Goal: Task Accomplishment & Management: Use online tool/utility

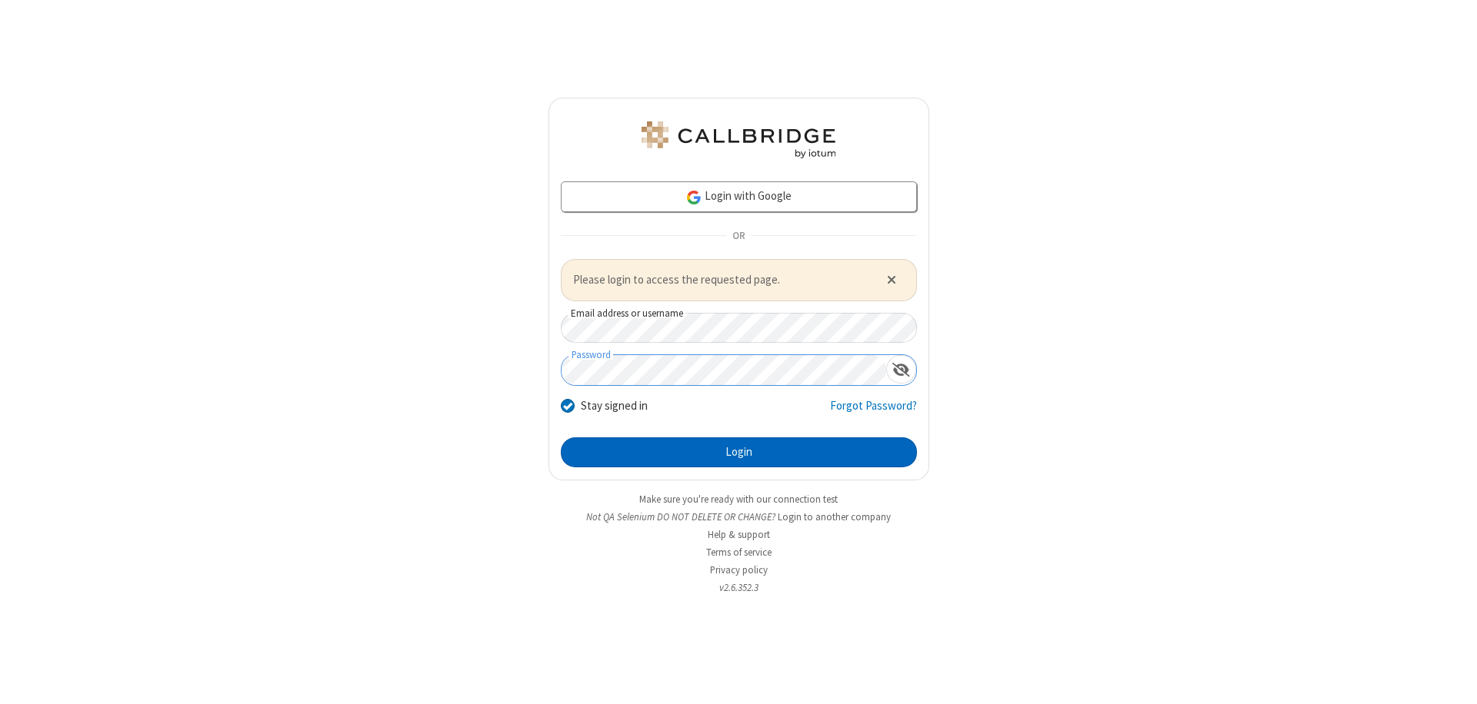
click at [738, 452] on button "Login" at bounding box center [739, 453] width 356 height 31
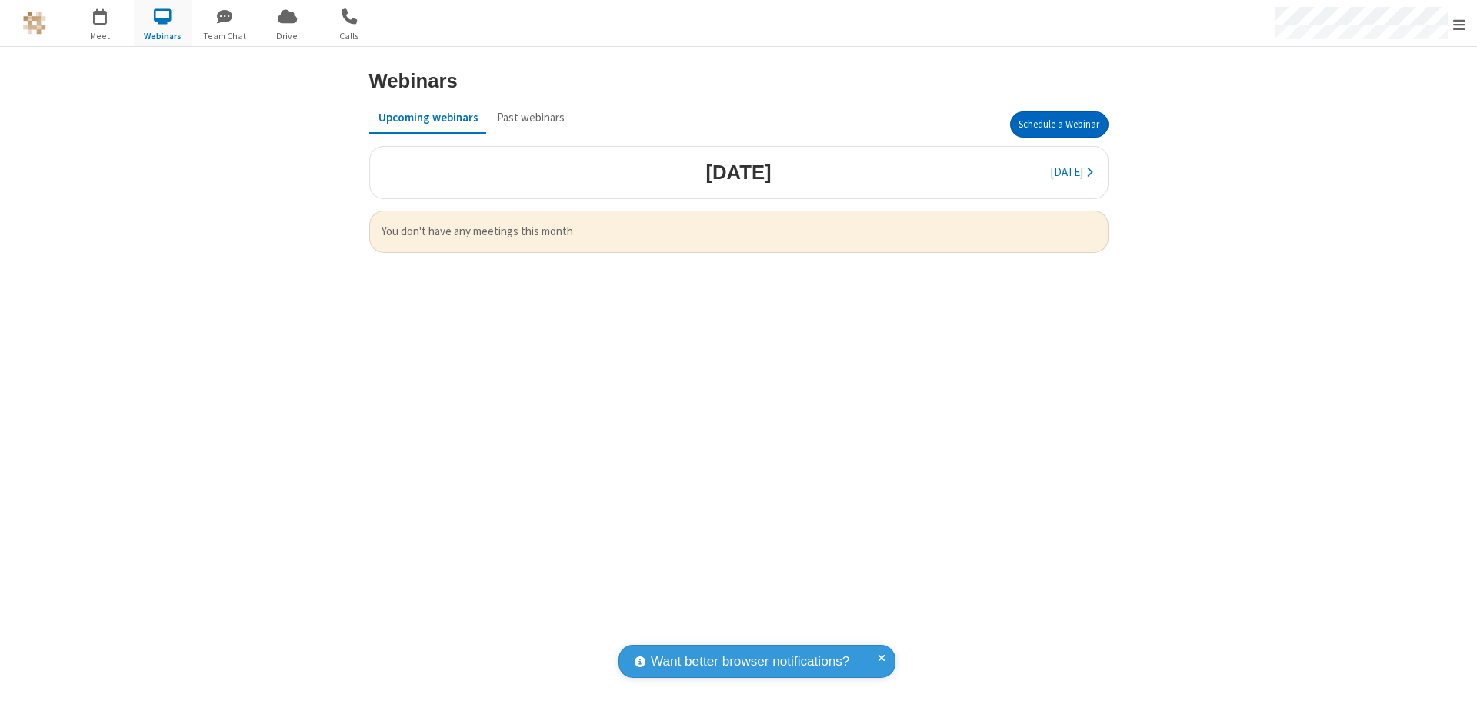
click at [1052, 125] on button "Schedule a Webinar" at bounding box center [1059, 125] width 98 height 26
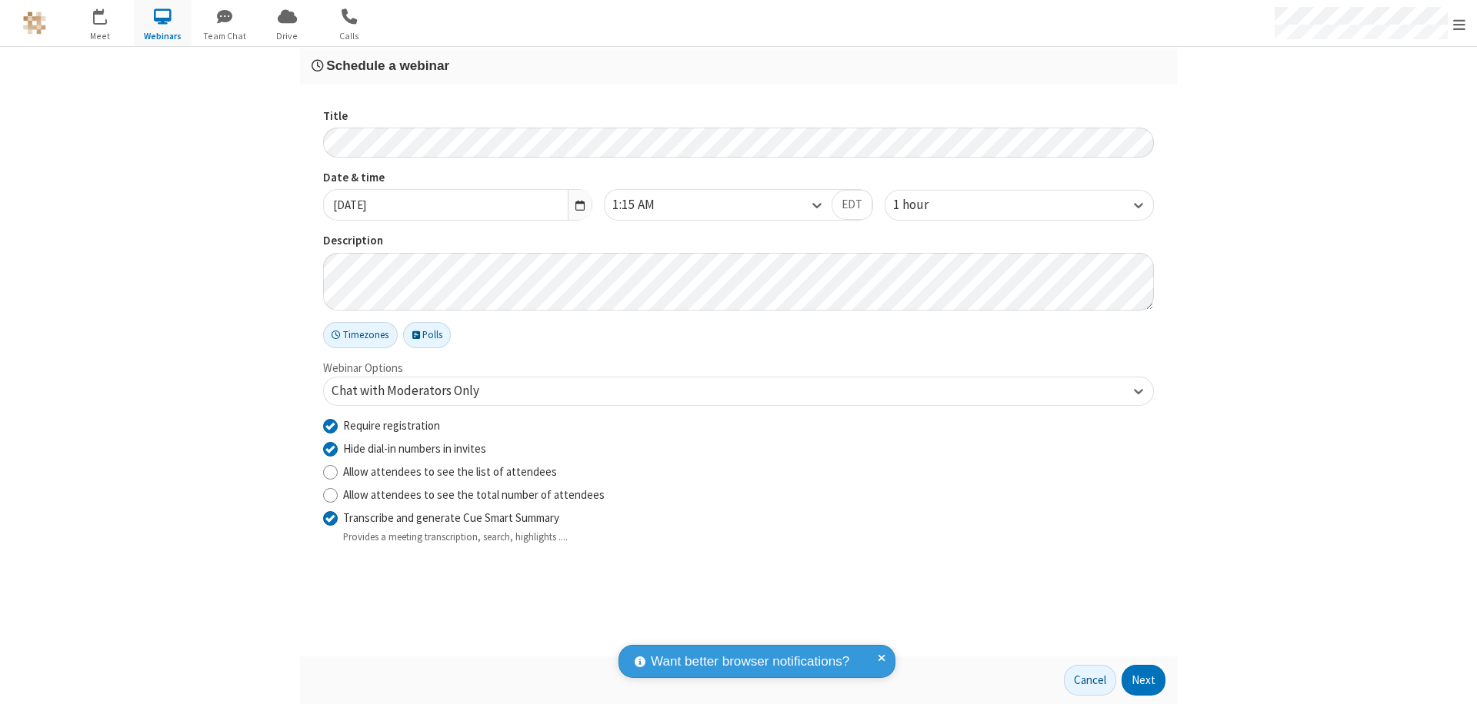
click at [330, 425] on input "Require registration" at bounding box center [330, 426] width 15 height 16
checkbox input "false"
click at [1144, 681] on button "Next" at bounding box center [1143, 680] width 44 height 31
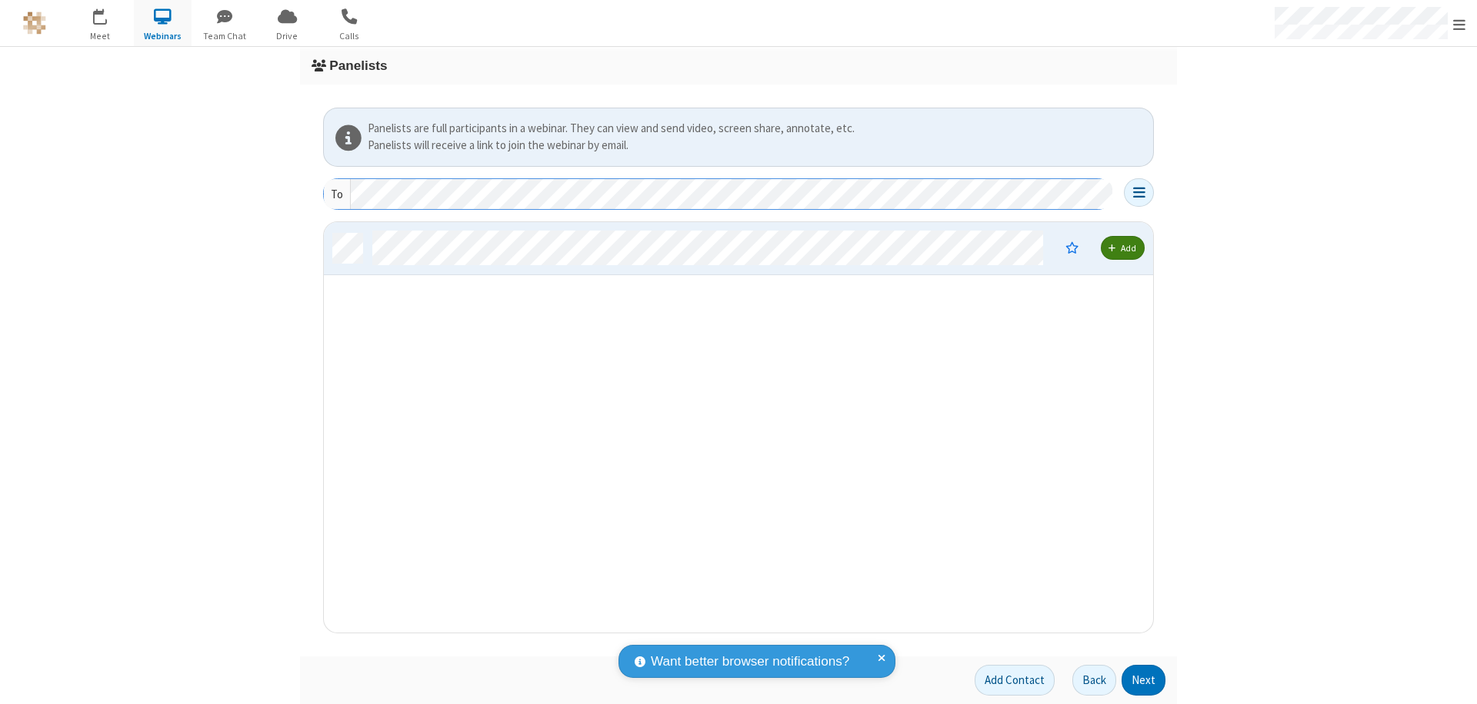
scroll to position [399, 817]
click at [1144, 681] on button "Next" at bounding box center [1143, 680] width 44 height 31
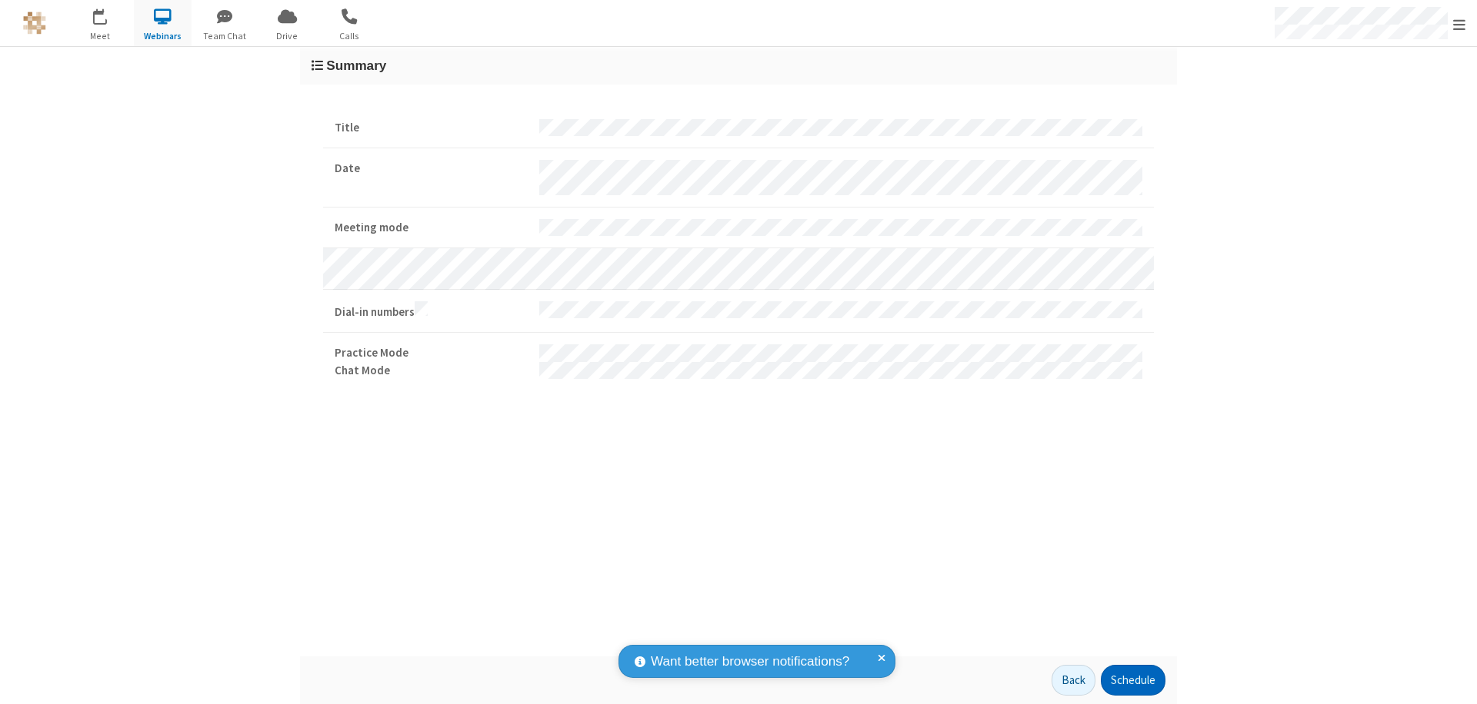
click at [1132, 681] on button "Schedule" at bounding box center [1132, 680] width 65 height 31
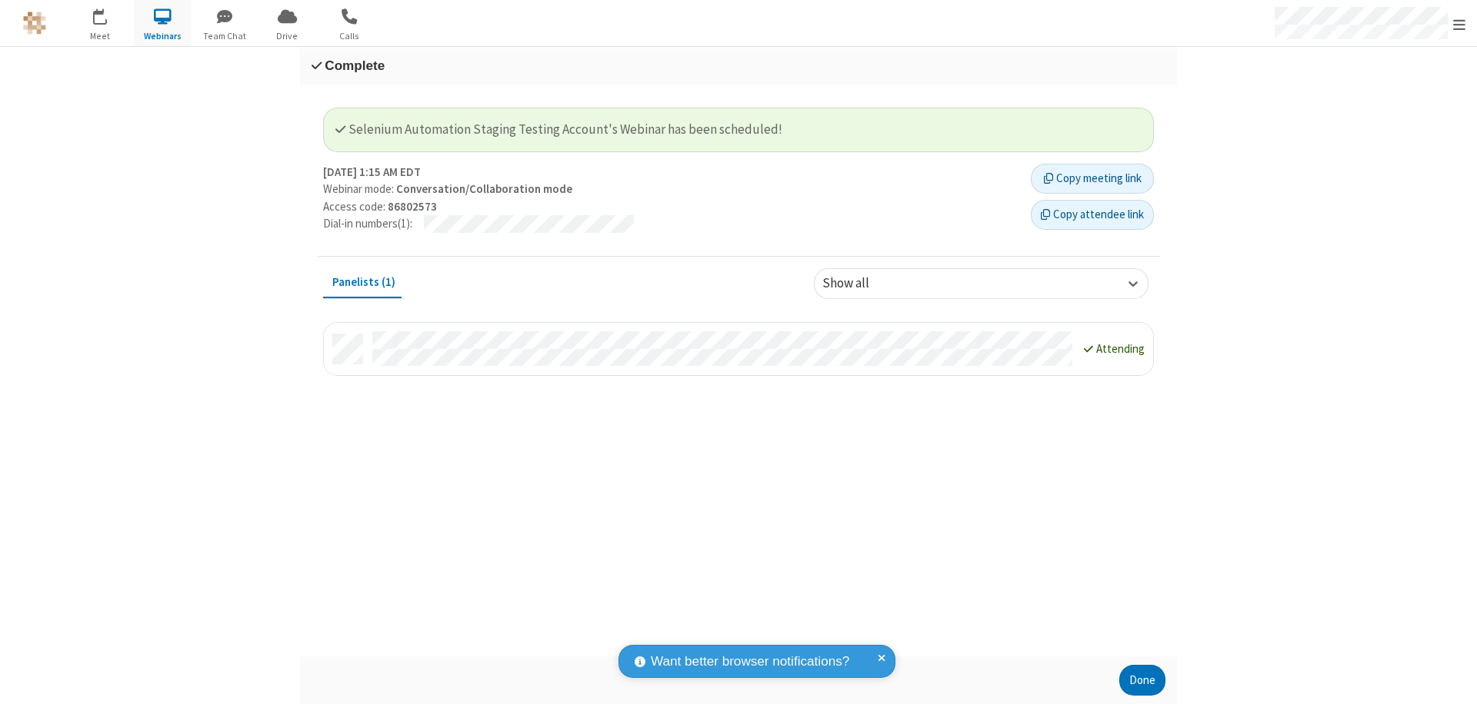
click at [1142, 681] on button "Done" at bounding box center [1142, 680] width 46 height 31
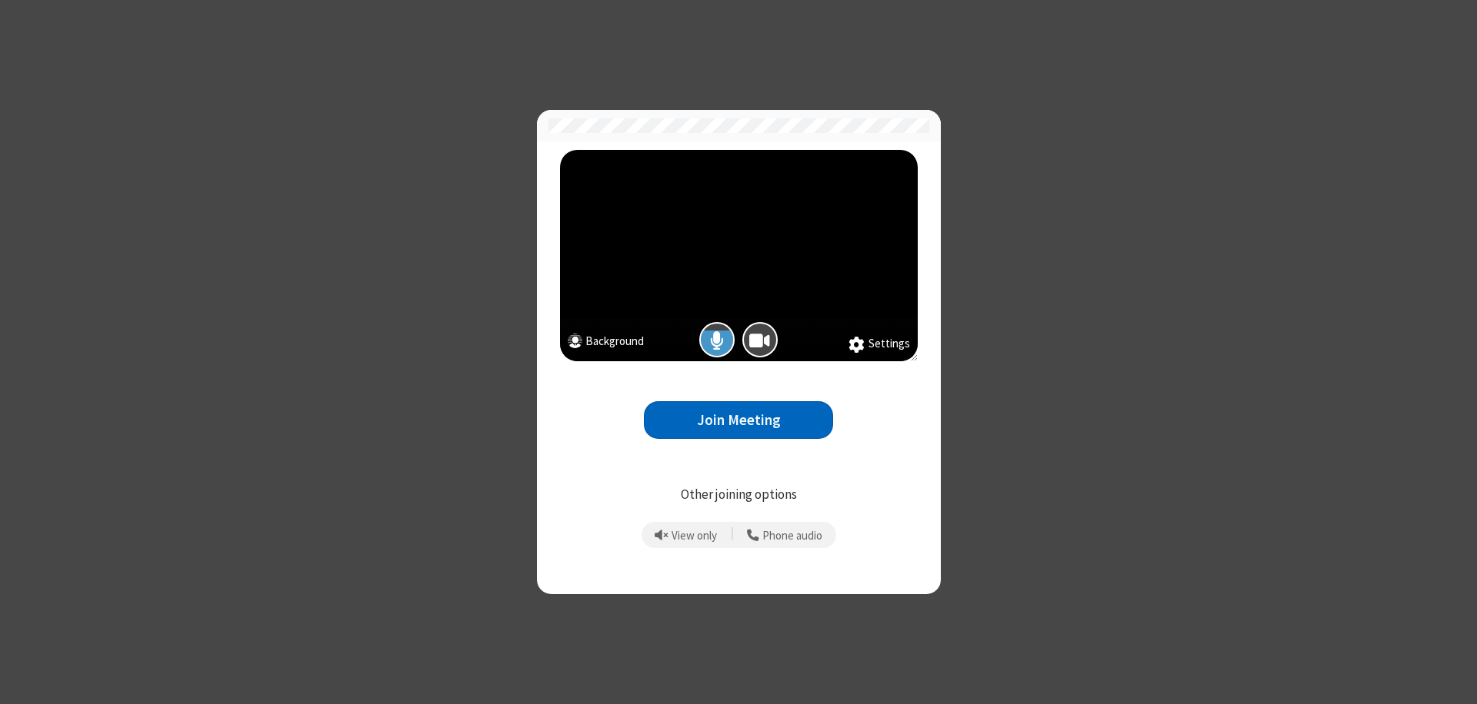
click at [738, 420] on button "Join Meeting" at bounding box center [738, 420] width 189 height 38
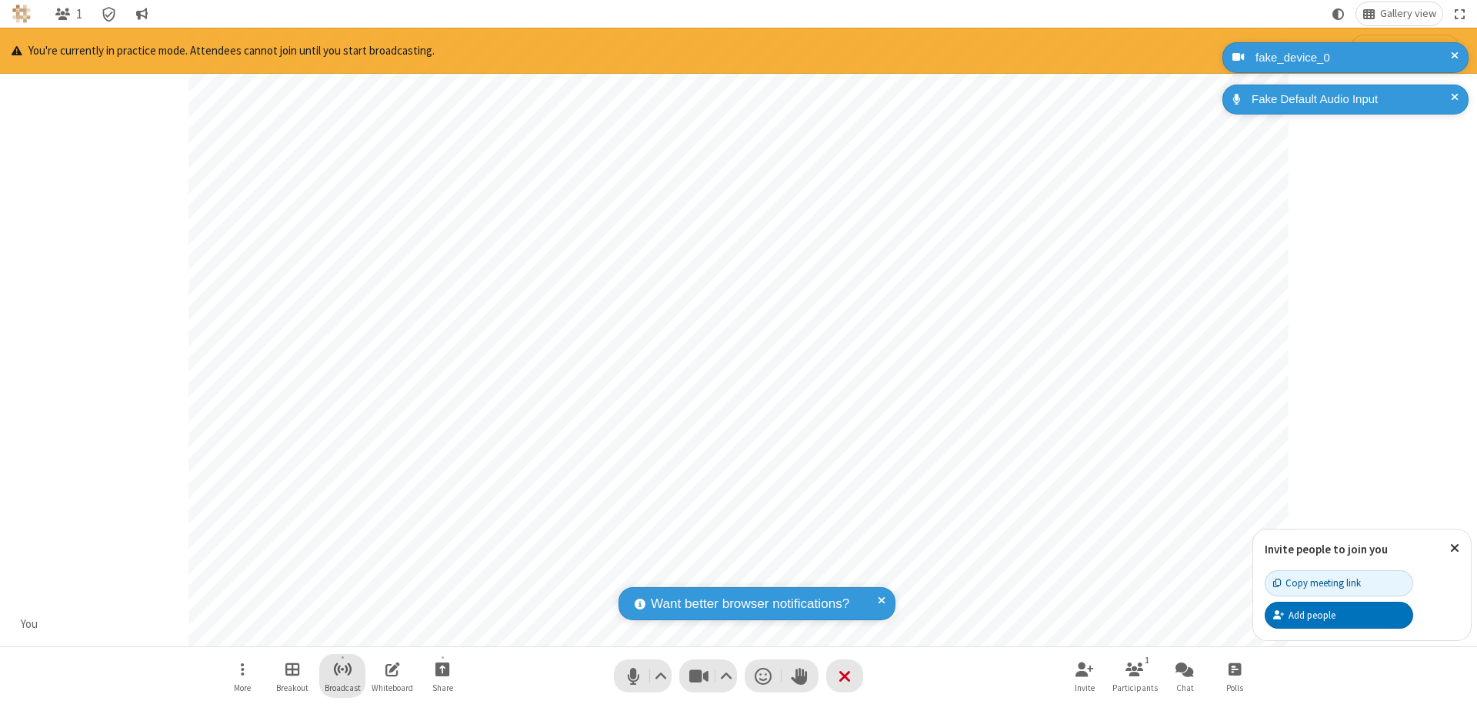
click at [341, 669] on span "Start broadcast" at bounding box center [342, 669] width 19 height 19
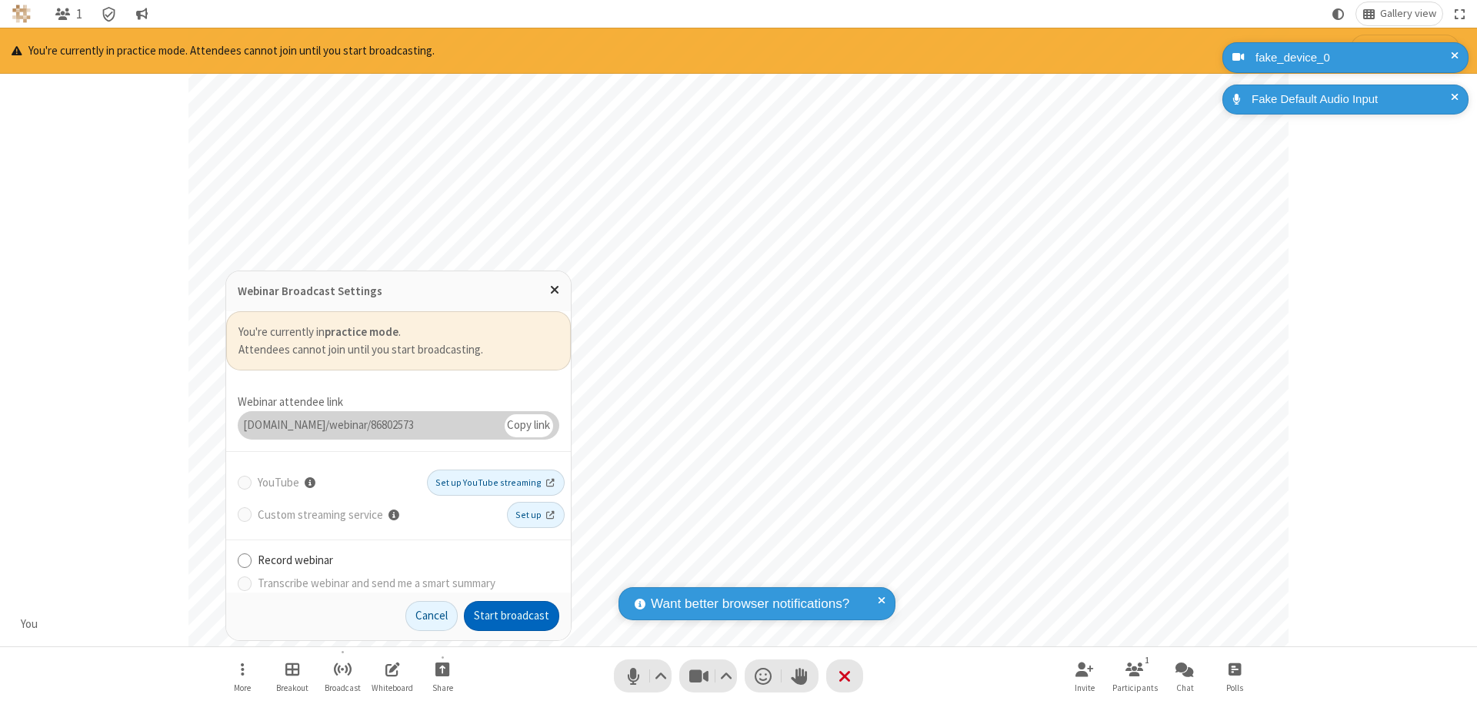
click at [511, 616] on button "Start broadcast" at bounding box center [511, 616] width 95 height 31
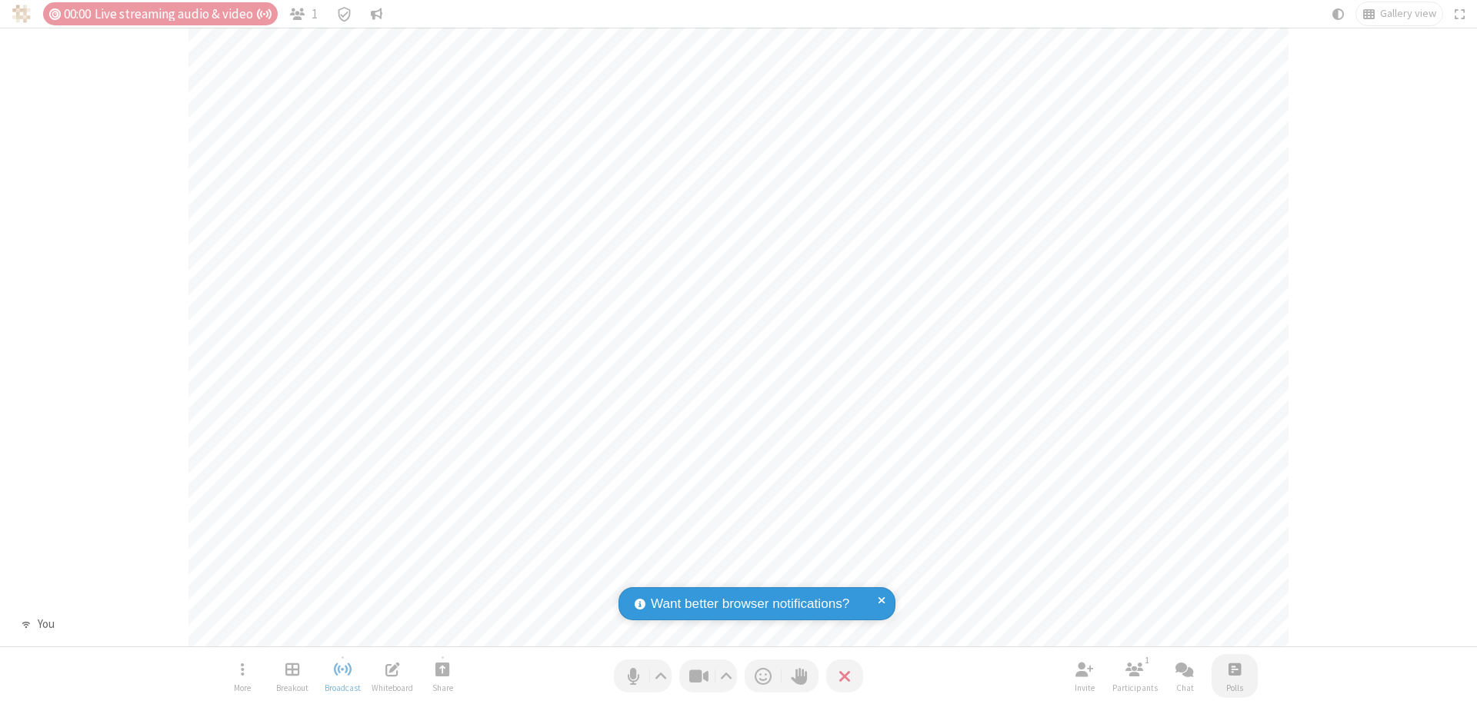
click at [1234, 669] on span "Open poll" at bounding box center [1234, 669] width 12 height 19
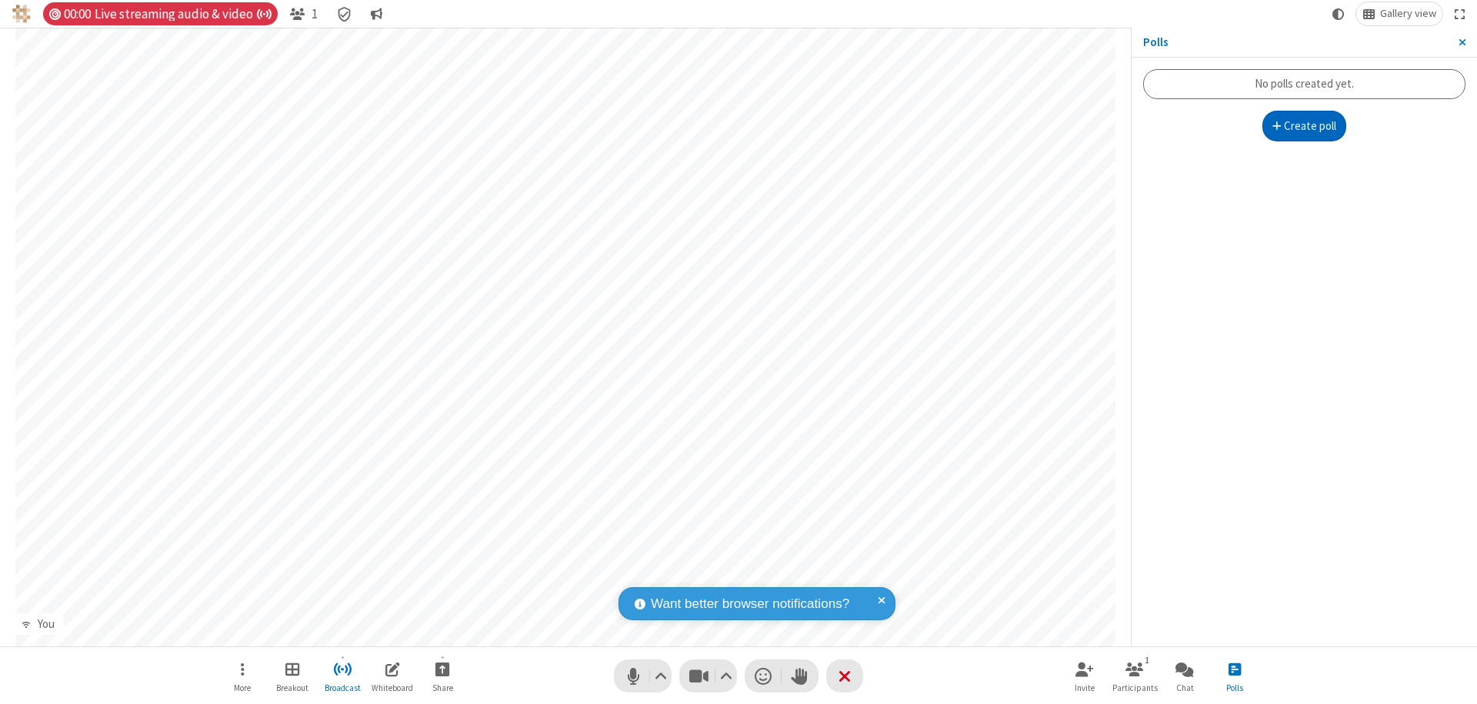
click at [1304, 126] on button "Create poll" at bounding box center [1304, 126] width 85 height 31
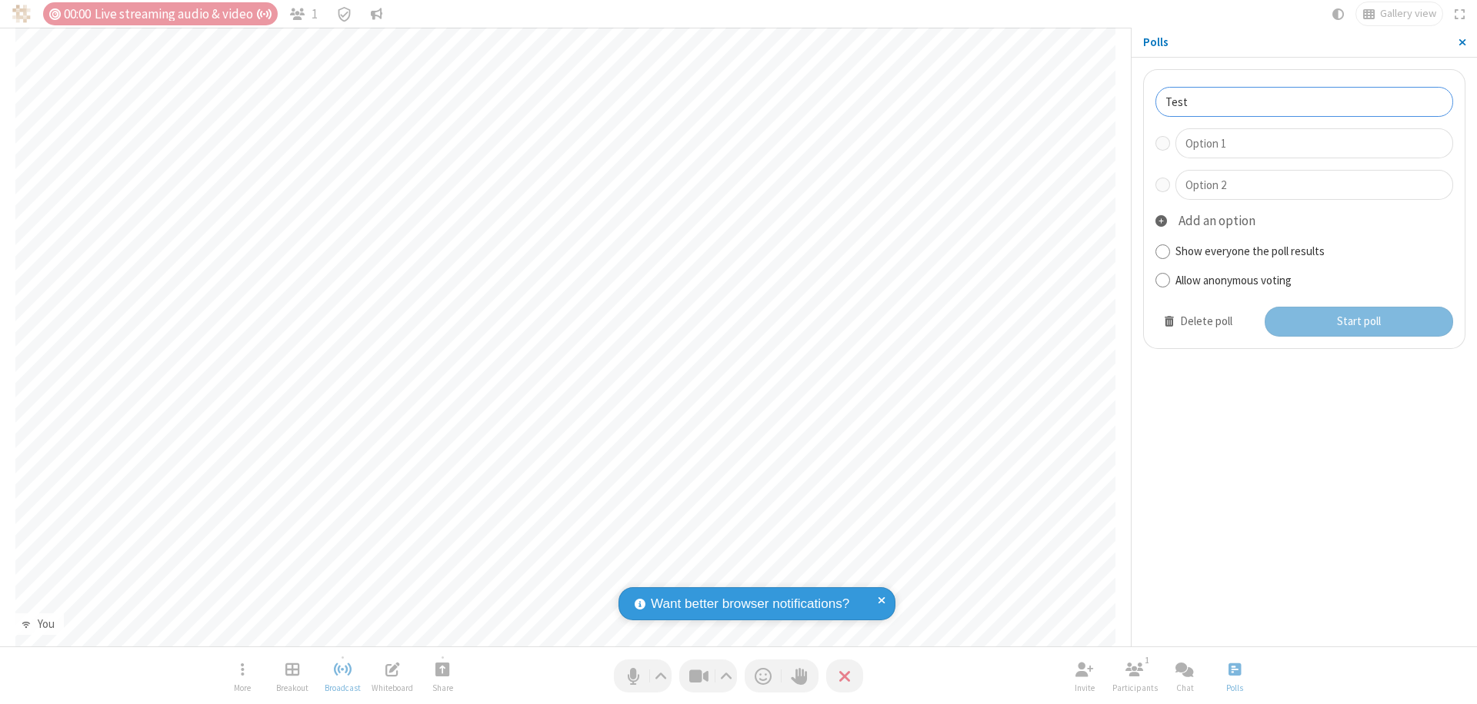
type input "Test"
type input "Yes"
type input "No"
click at [1357, 321] on button "Start poll" at bounding box center [1358, 322] width 189 height 31
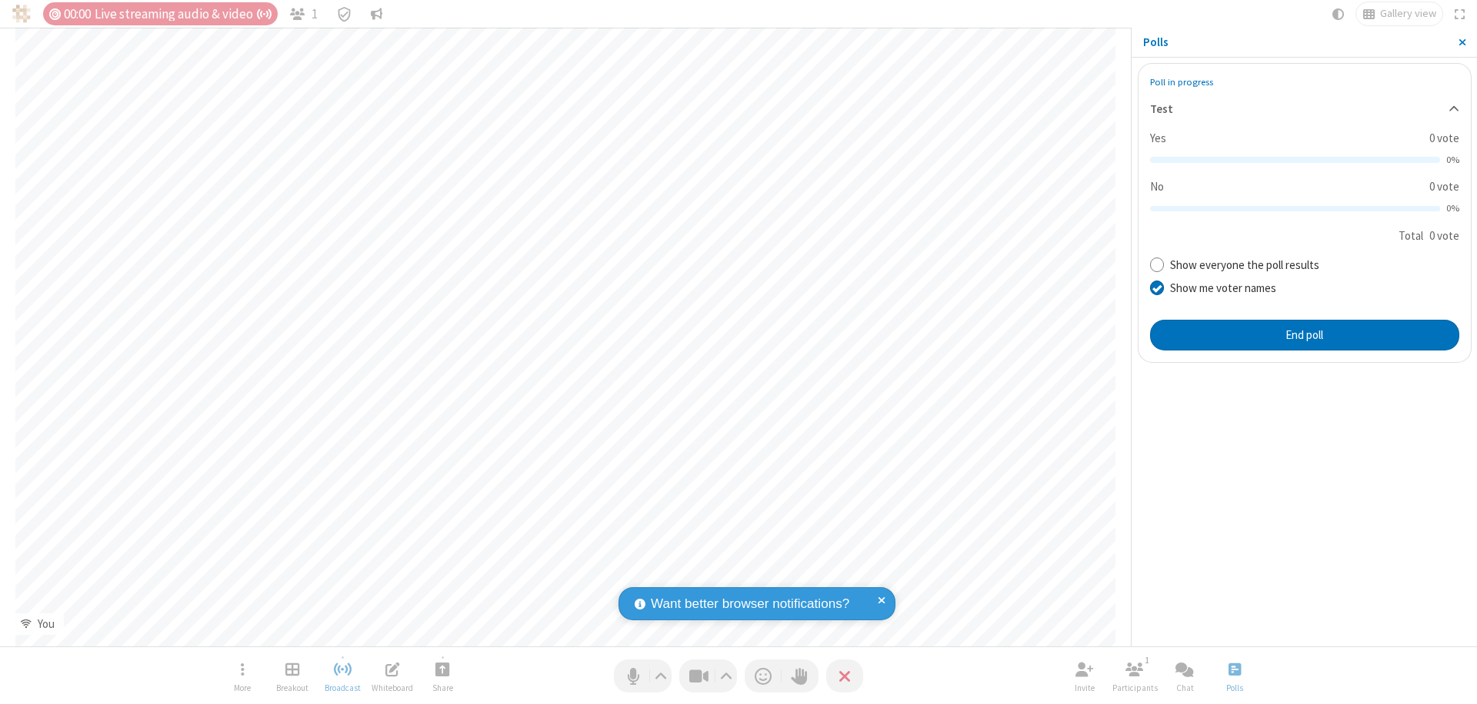
click at [1461, 42] on span "Close sidebar" at bounding box center [1462, 42] width 8 height 12
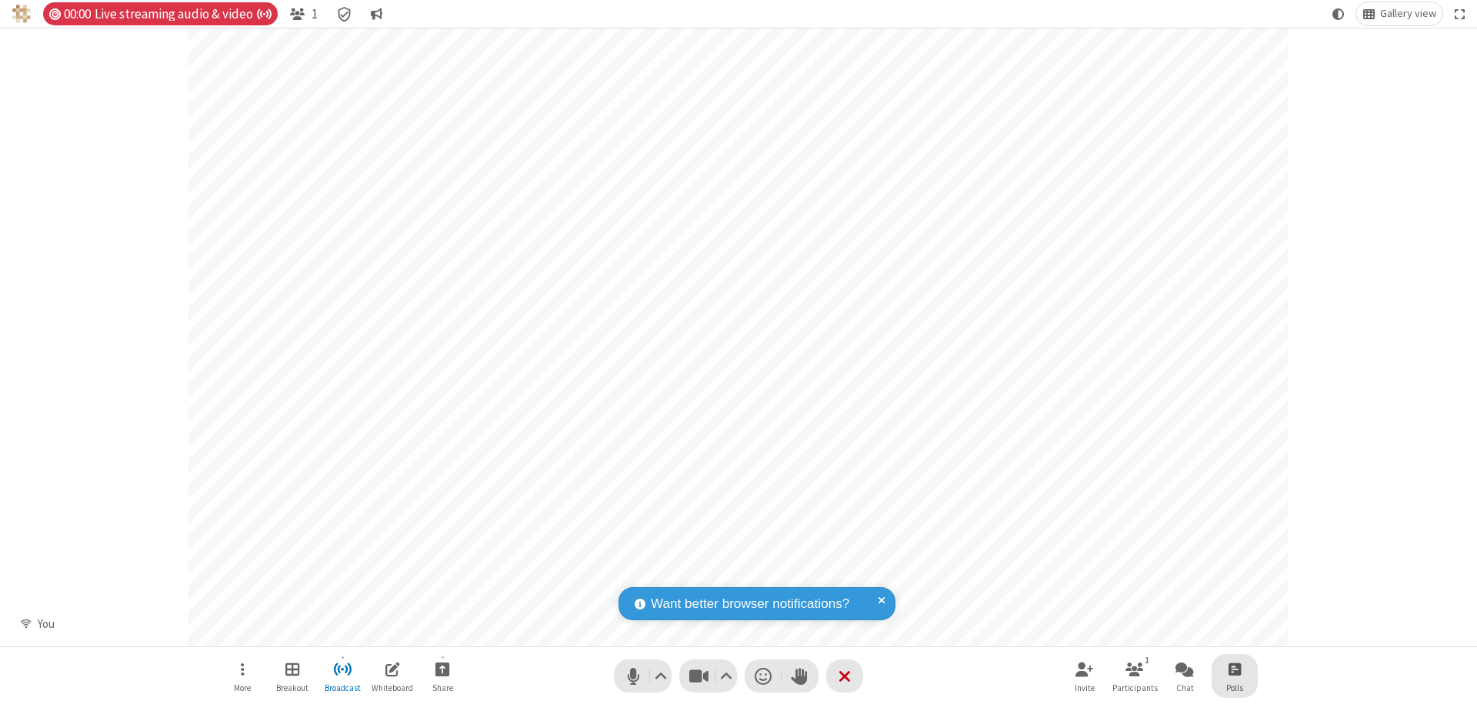
click at [1234, 669] on span "Open poll" at bounding box center [1234, 669] width 12 height 19
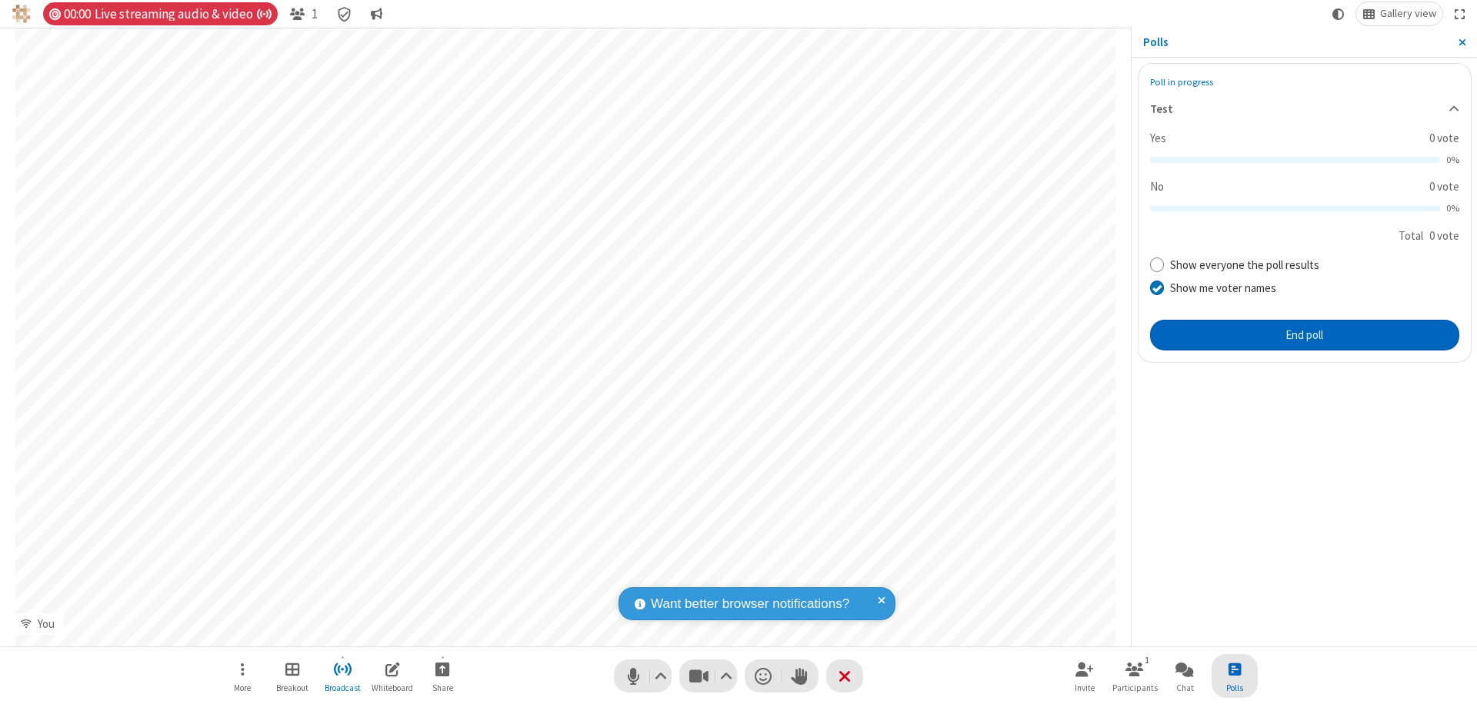
click at [1304, 335] on button "End poll" at bounding box center [1304, 335] width 309 height 31
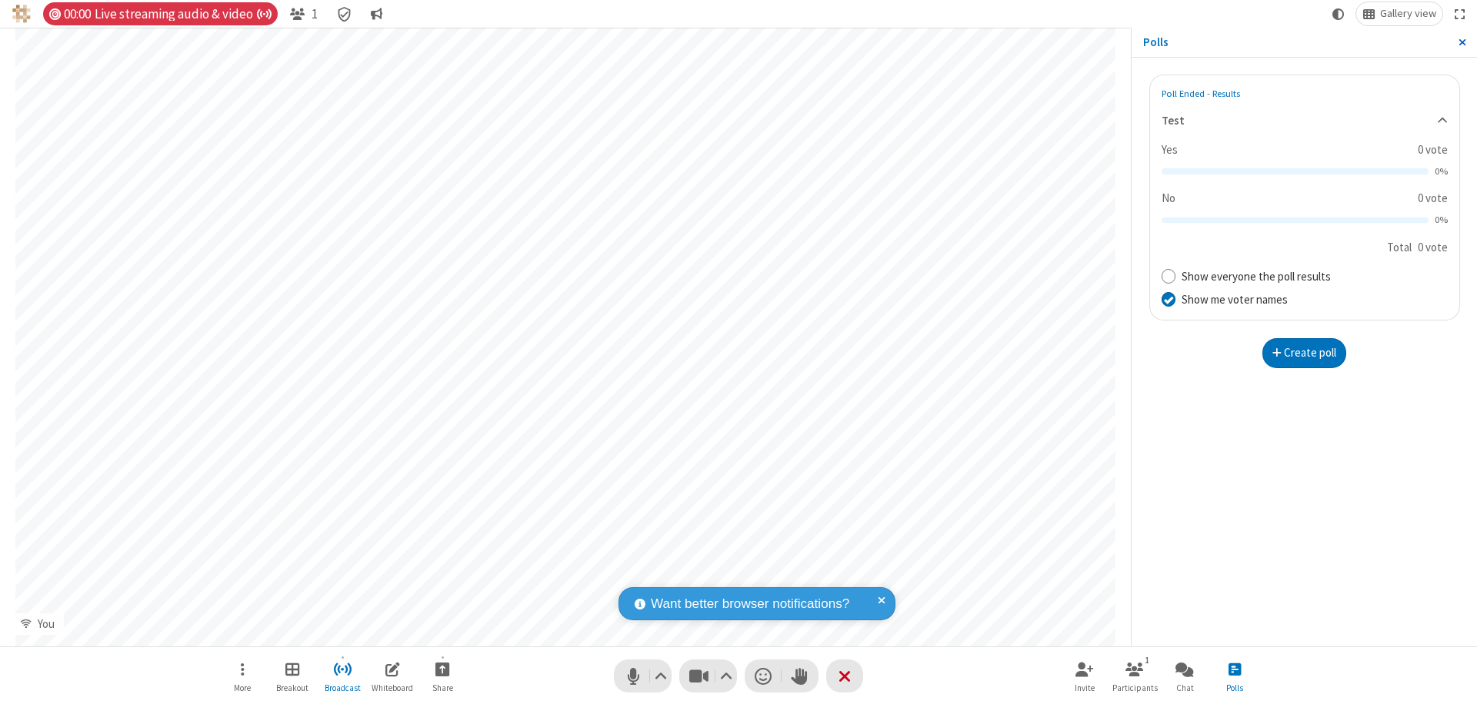
click at [1461, 42] on span "Close sidebar" at bounding box center [1462, 42] width 8 height 12
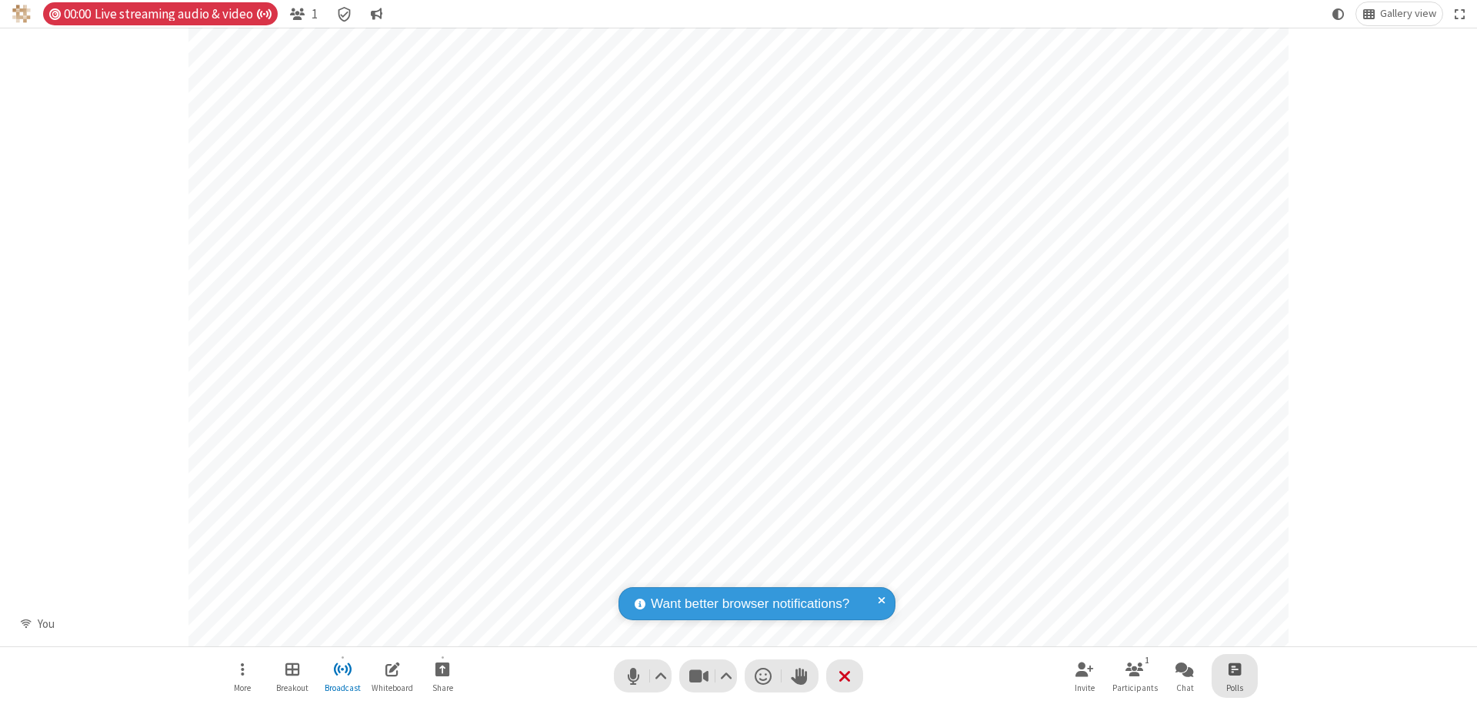
click at [1234, 669] on span "Open poll" at bounding box center [1234, 669] width 12 height 19
